Goal: Find specific page/section: Find specific page/section

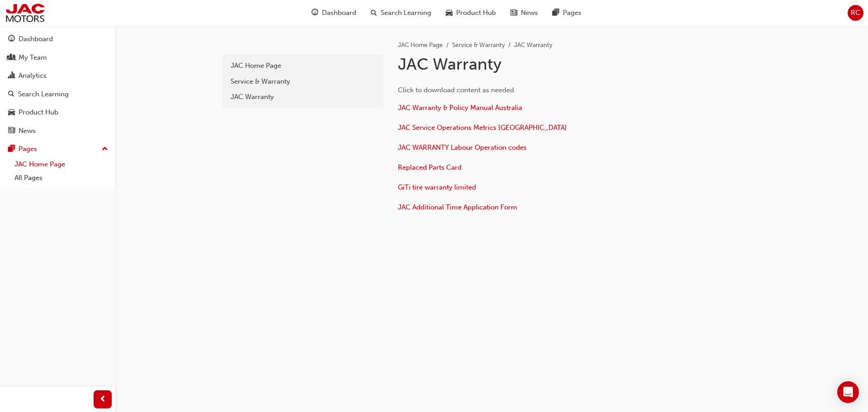
click at [43, 163] on link "JAC Home Page" at bounding box center [61, 164] width 101 height 14
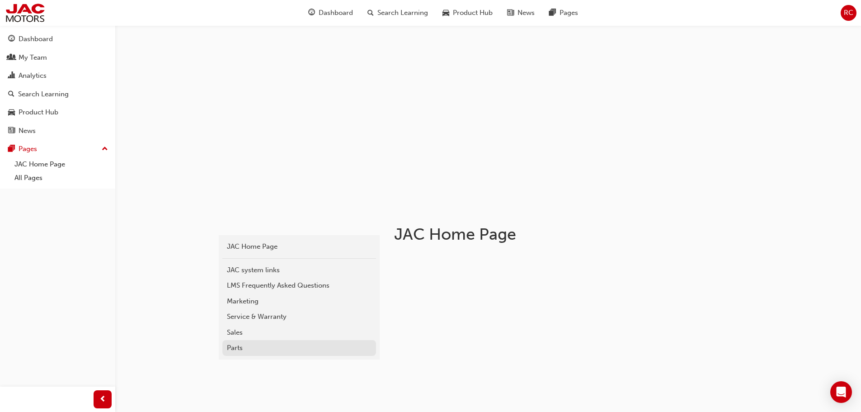
click at [242, 344] on div "Parts" at bounding box center [299, 348] width 145 height 10
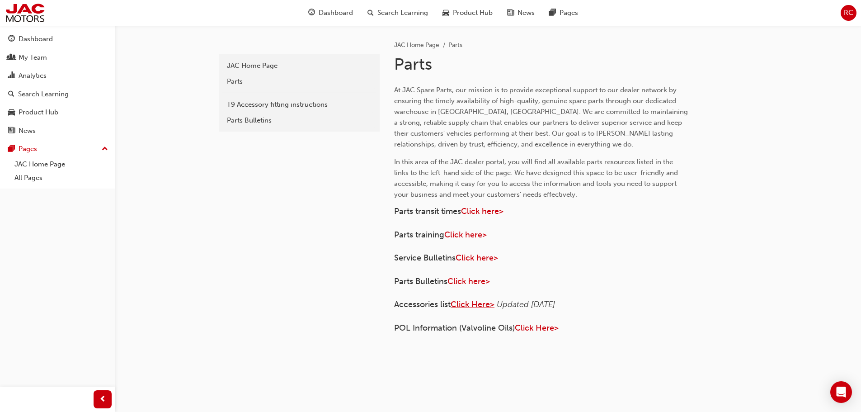
click at [462, 302] on span "Click Here>" at bounding box center [473, 304] width 44 height 10
